Goal: Find specific page/section: Find specific page/section

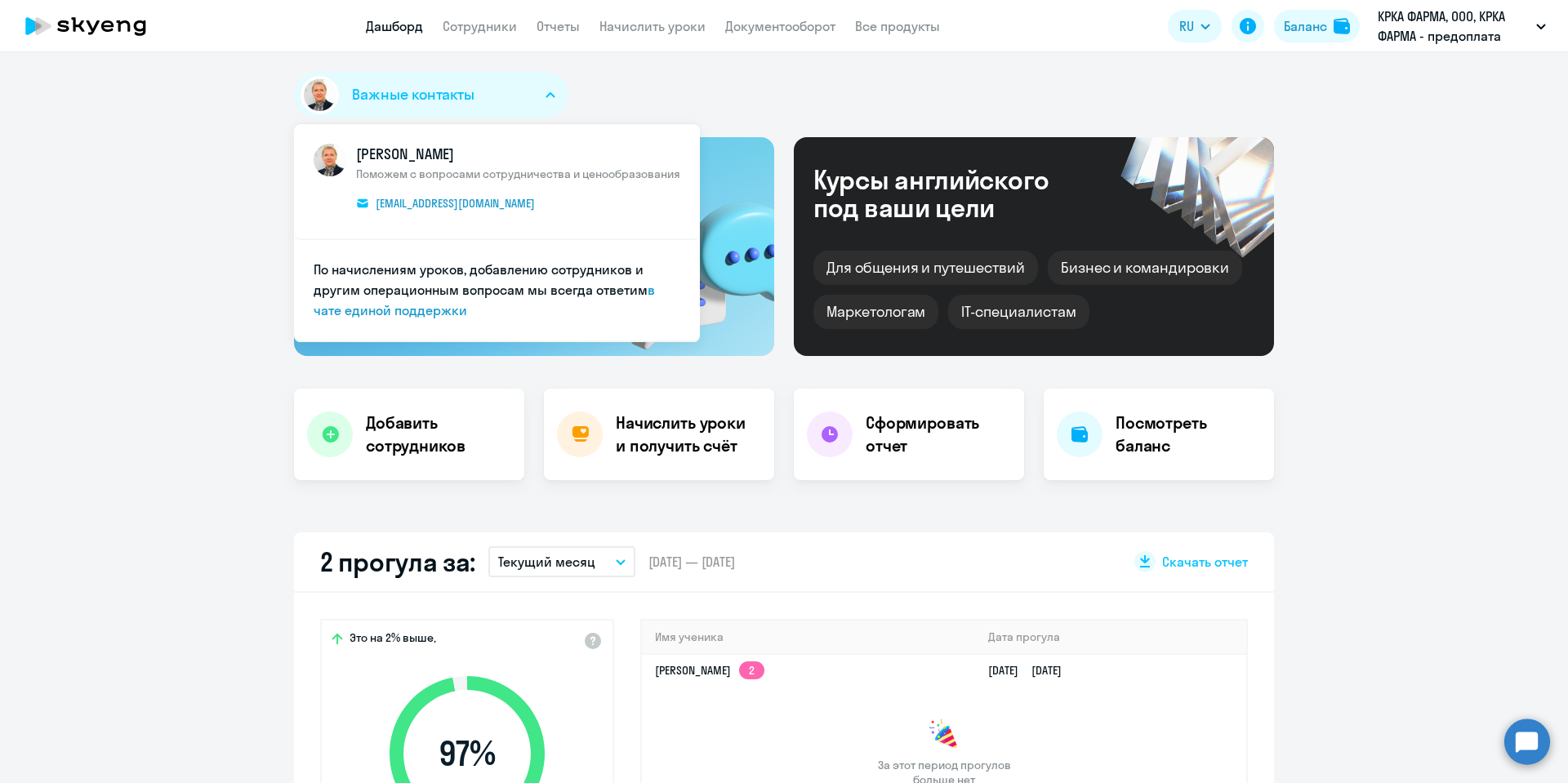
click at [496, 19] on link "Сотрудники" at bounding box center [479, 26] width 74 height 16
select select "30"
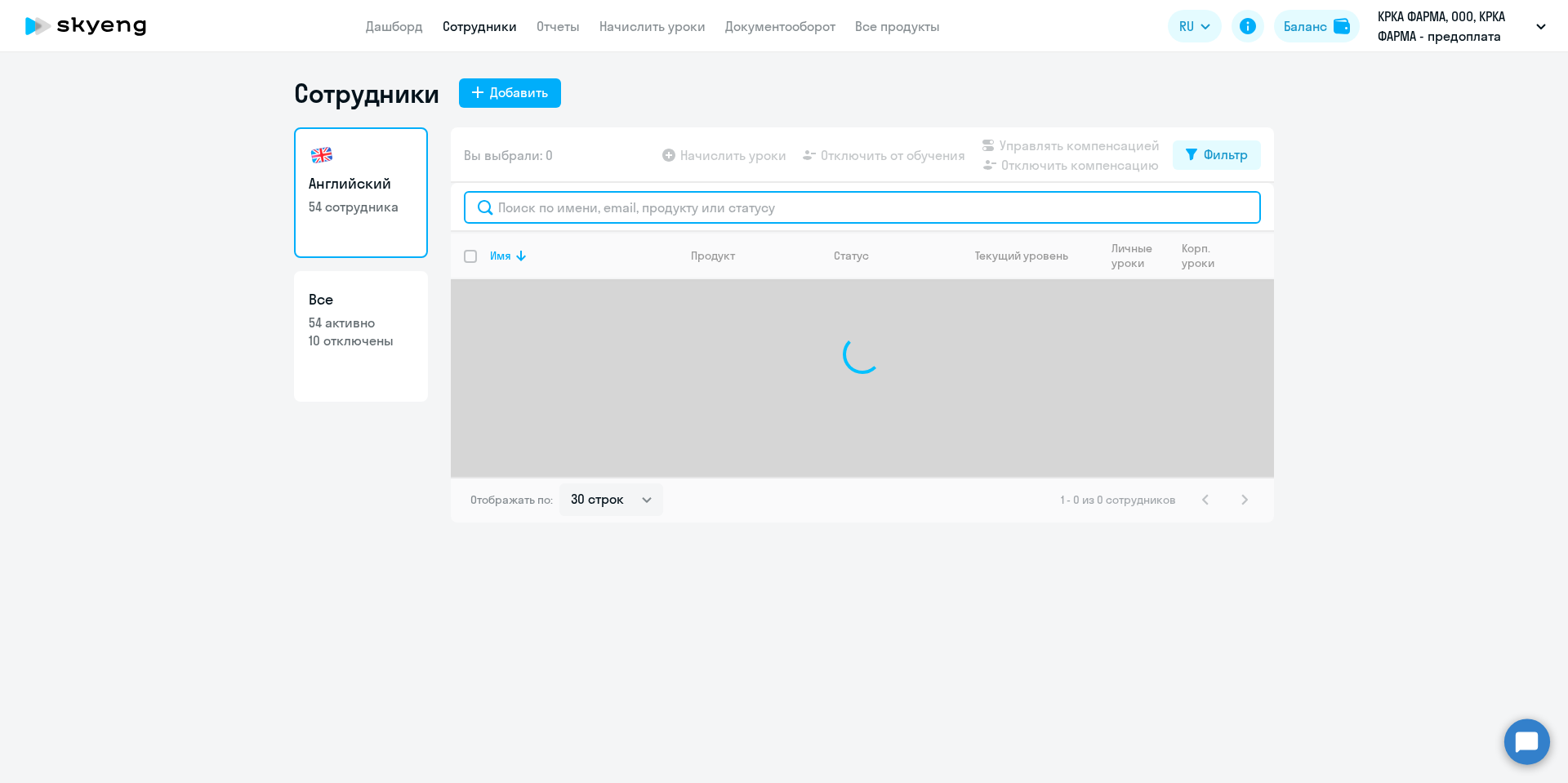
click at [543, 210] on input "text" at bounding box center [863, 207] width 797 height 32
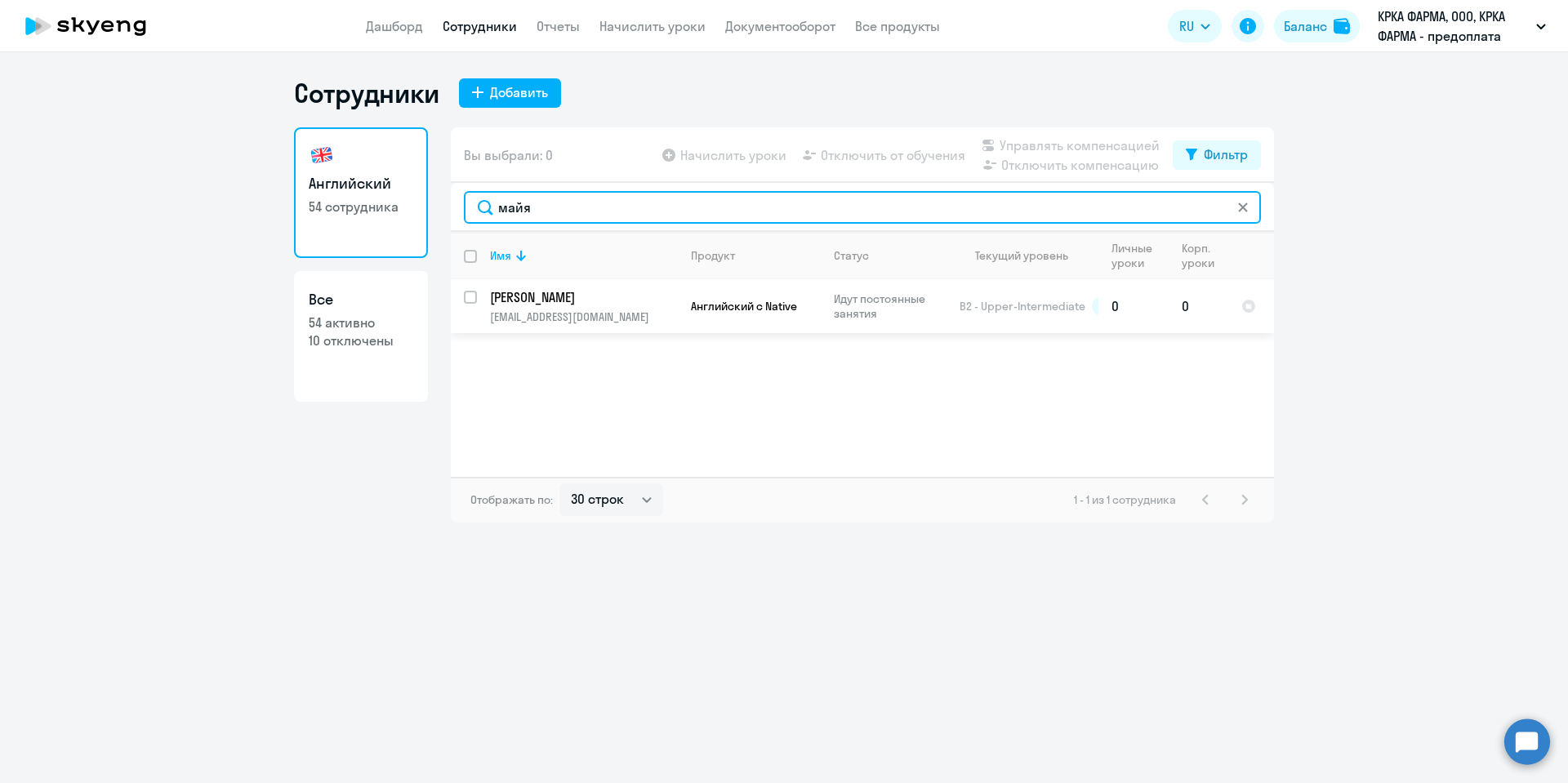
type input "майя"
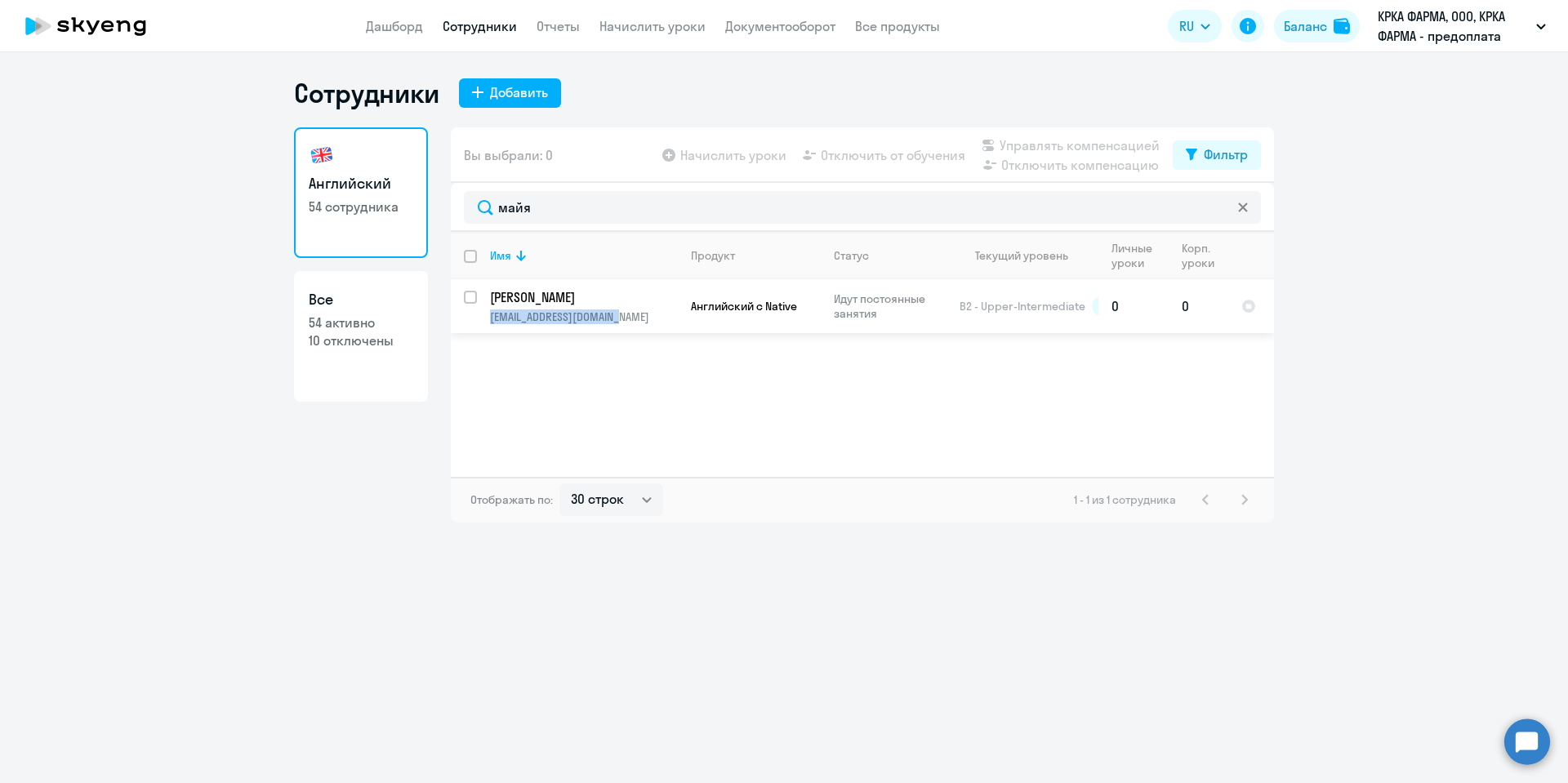
copy p "[EMAIL_ADDRESS][DOMAIN_NAME]"
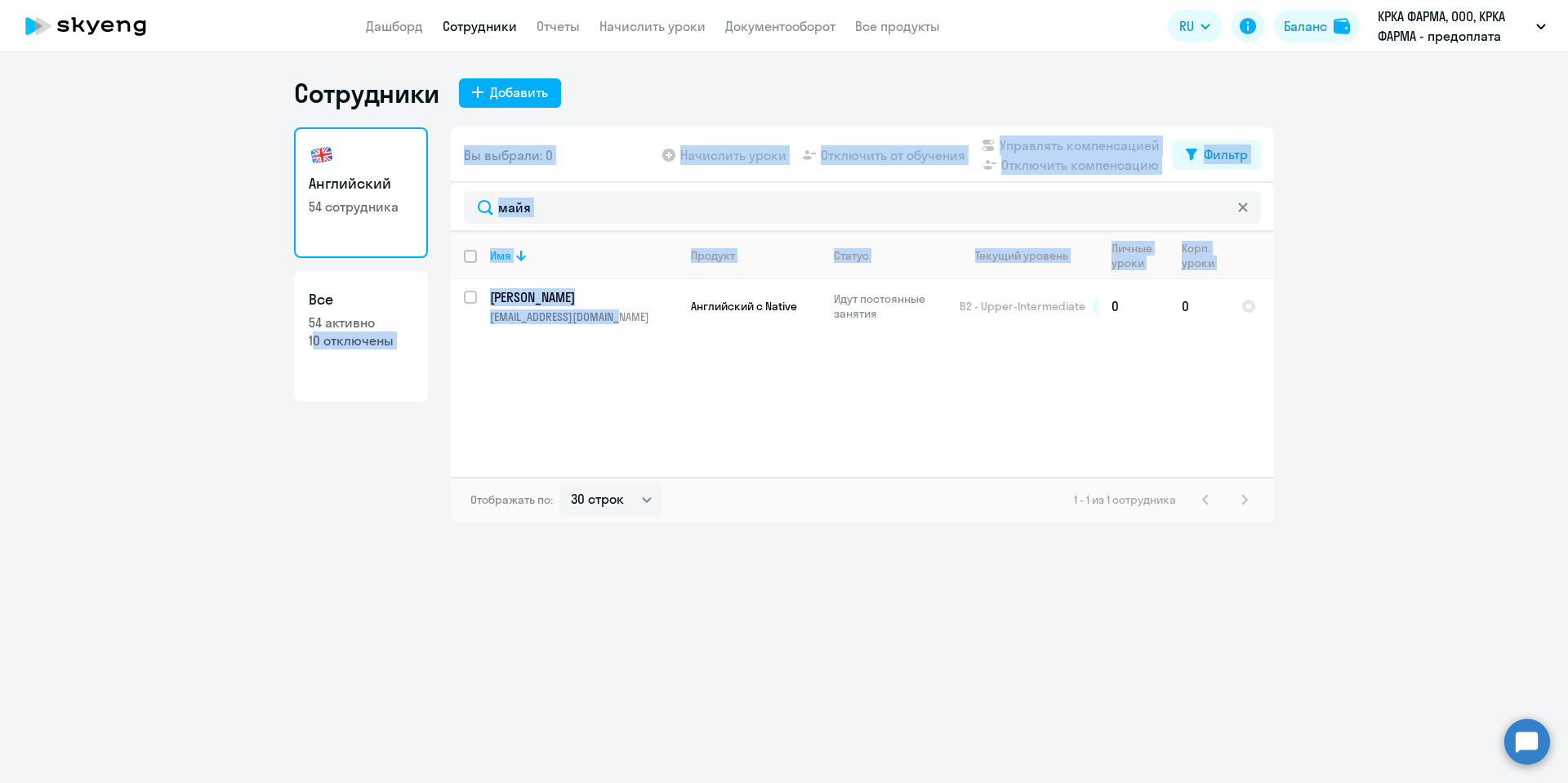
drag, startPoint x: 636, startPoint y: 311, endPoint x: 279, endPoint y: 428, distance: 375.7
click at [279, 428] on ng-component "Сотрудники Добавить Английский 54 сотрудника Все 54 активно 10 отключены Вы выб…" at bounding box center [784, 299] width 1568 height 446
